Goal: Task Accomplishment & Management: Complete application form

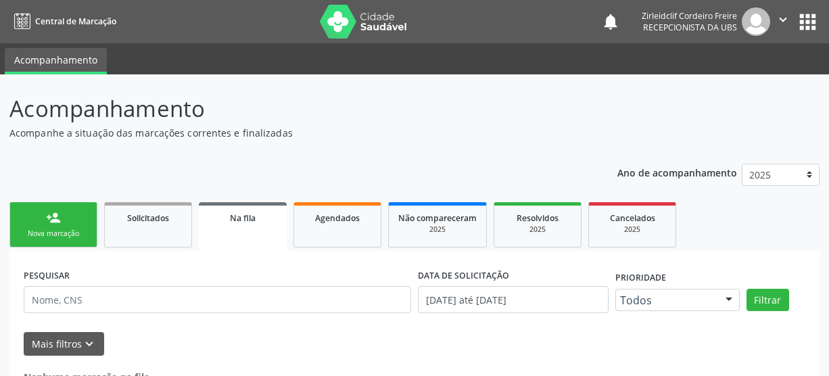
click at [64, 227] on link "person_add Nova marcação" at bounding box center [53, 224] width 88 height 45
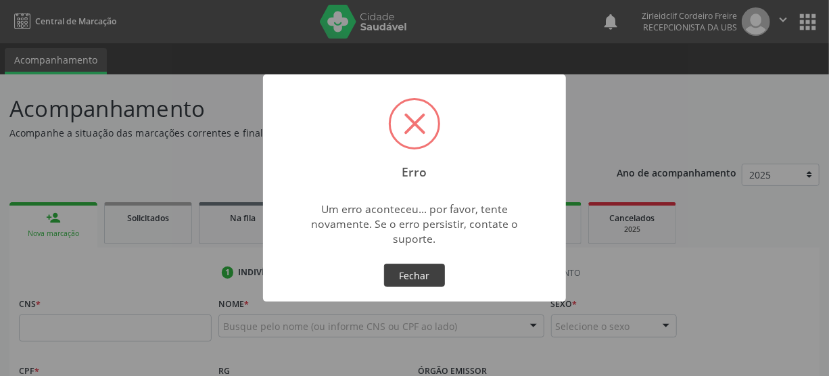
click at [398, 274] on button "Fechar" at bounding box center [414, 275] width 61 height 23
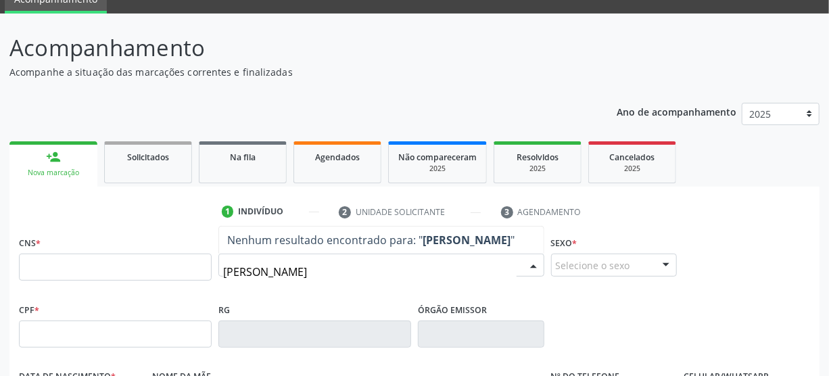
scroll to position [122, 0]
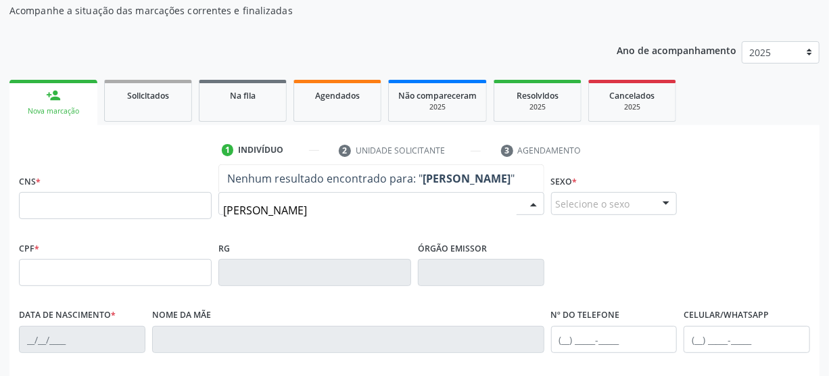
click at [354, 213] on input "[PERSON_NAME]" at bounding box center [369, 210] width 293 height 27
type input "j"
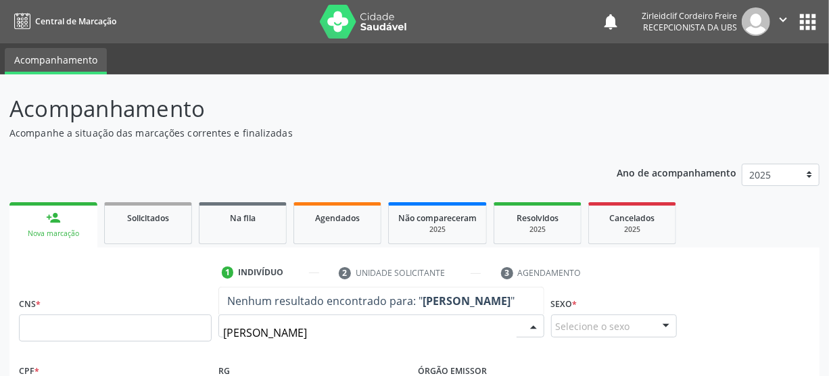
type input "[PERSON_NAME]"
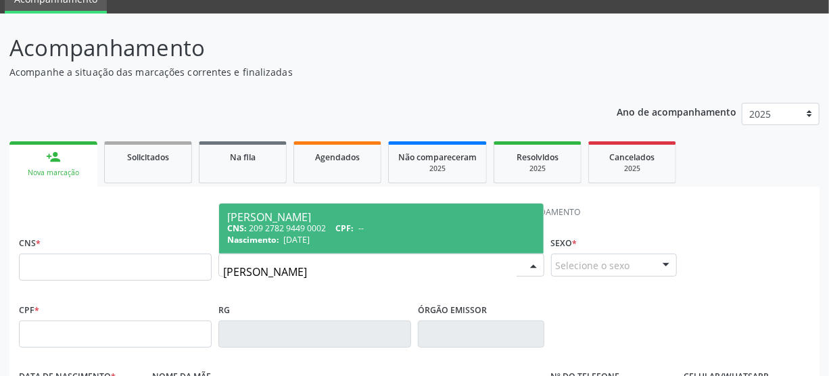
click at [393, 229] on div "CNS: 209 2782 9449 0002 CPF: --" at bounding box center [381, 227] width 308 height 11
type input "209 2782 9449 0002"
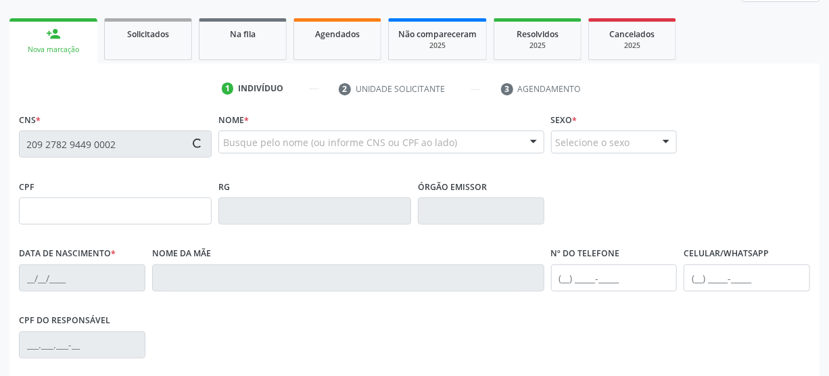
type input "27/02/1974"
type input "Maria do Carmo de Jess"
type input "(87) 3945-1069"
type input "(87) 98173-1393"
type input "S/N"
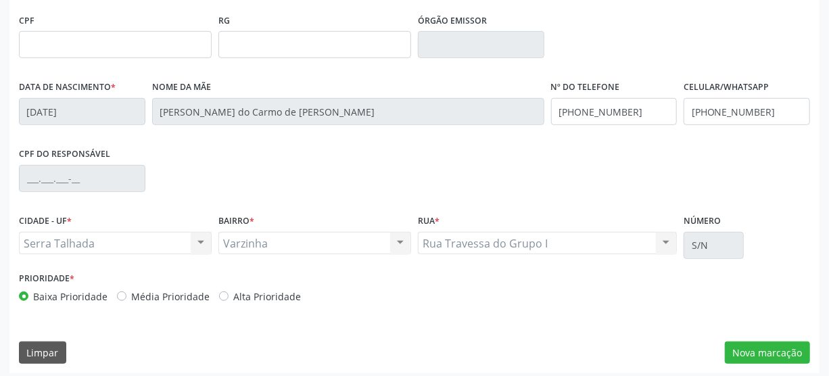
scroll to position [356, 0]
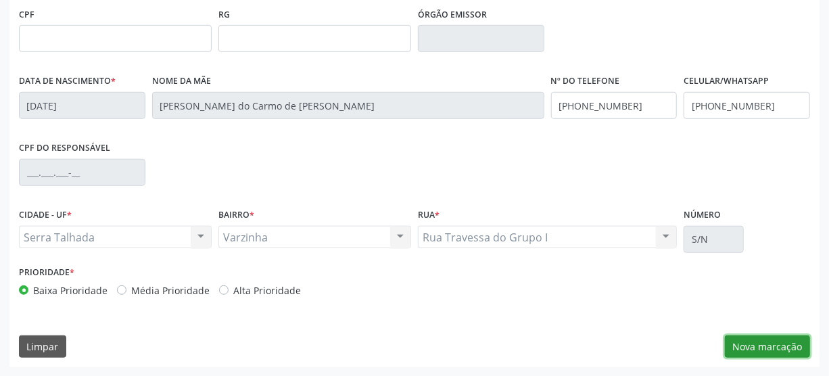
click at [738, 342] on button "Nova marcação" at bounding box center [767, 346] width 85 height 23
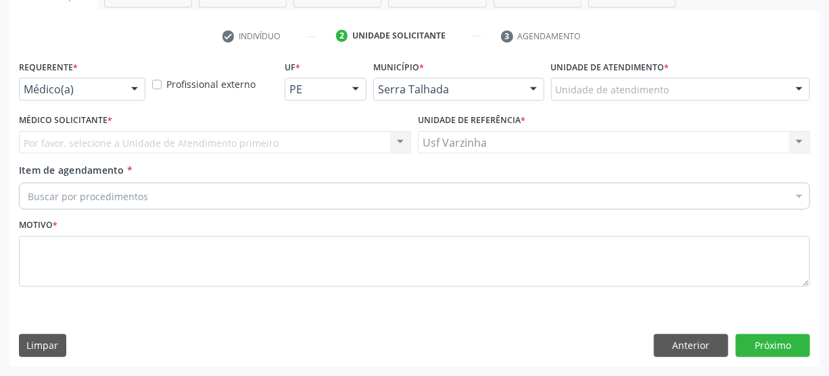
scroll to position [235, 0]
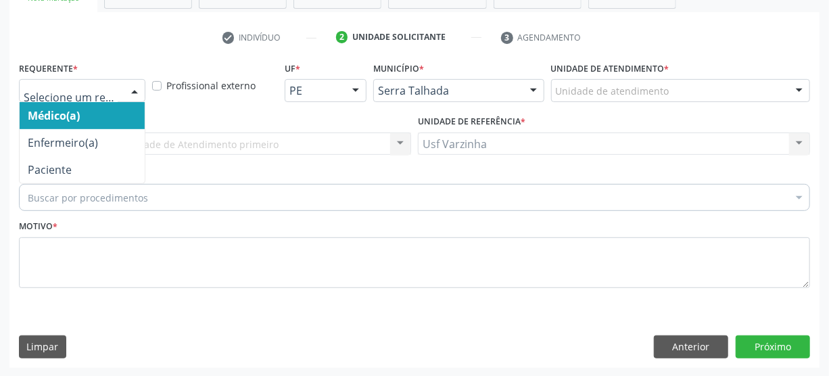
click at [131, 88] on div at bounding box center [134, 91] width 20 height 23
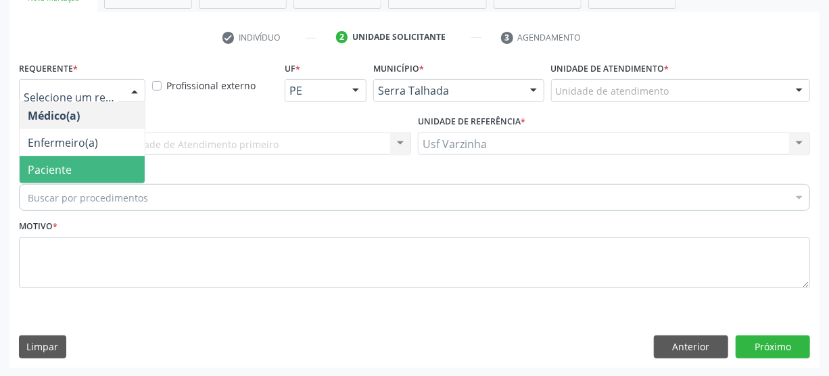
click at [115, 168] on span "Paciente" at bounding box center [82, 169] width 125 height 27
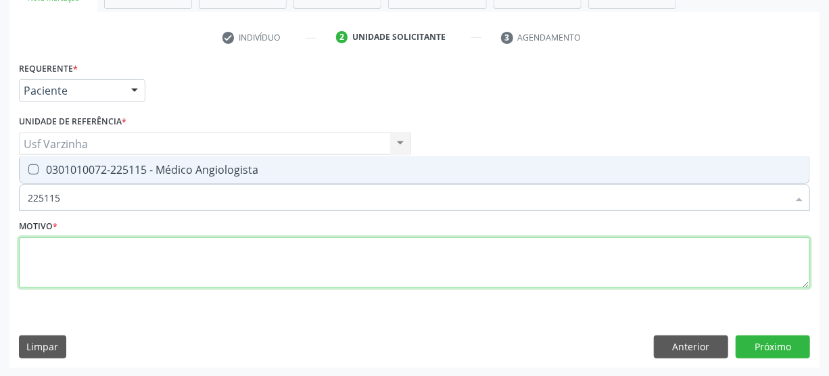
click at [206, 271] on textarea at bounding box center [414, 262] width 791 height 51
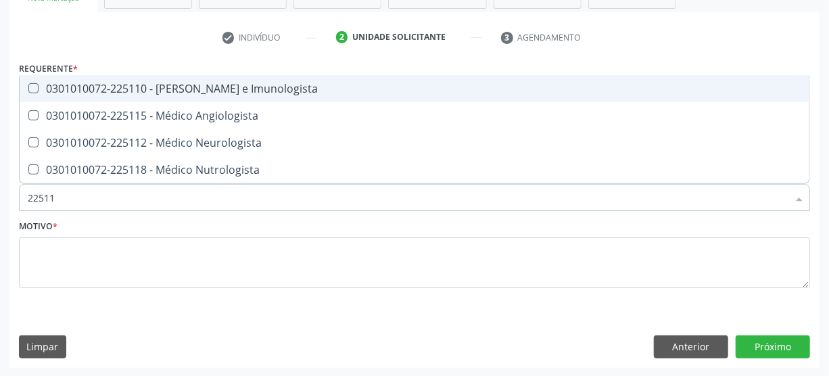
type input "225115"
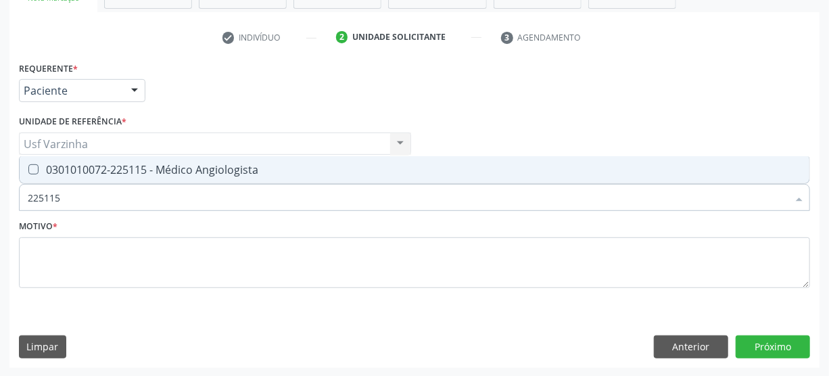
click at [31, 168] on Angiologista at bounding box center [33, 169] width 10 height 10
click at [28, 168] on Angiologista "checkbox" at bounding box center [24, 169] width 9 height 9
checkbox Angiologista "true"
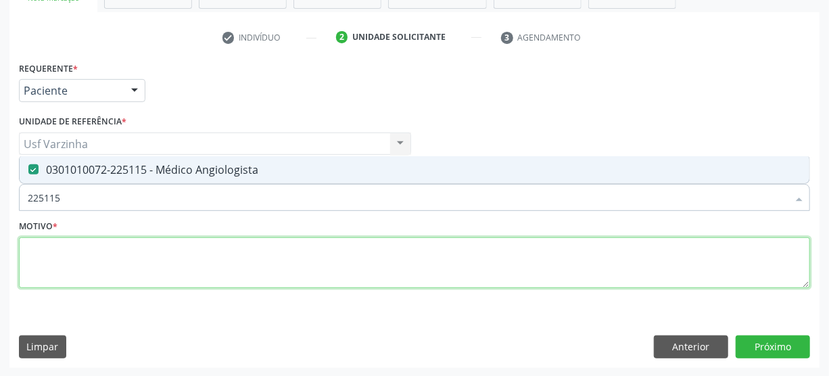
click at [47, 258] on textarea at bounding box center [414, 262] width 791 height 51
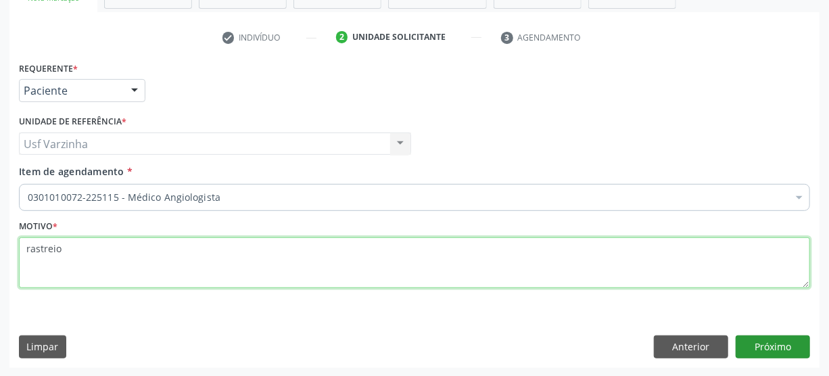
type textarea "rastreio"
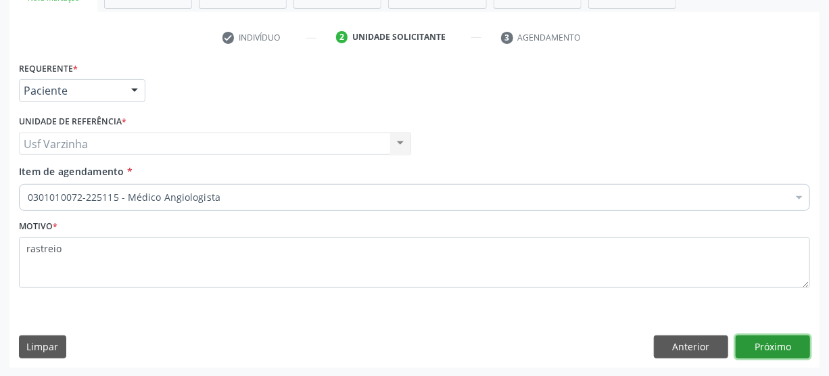
click at [742, 340] on button "Próximo" at bounding box center [773, 346] width 74 height 23
